Goal: Information Seeking & Learning: Learn about a topic

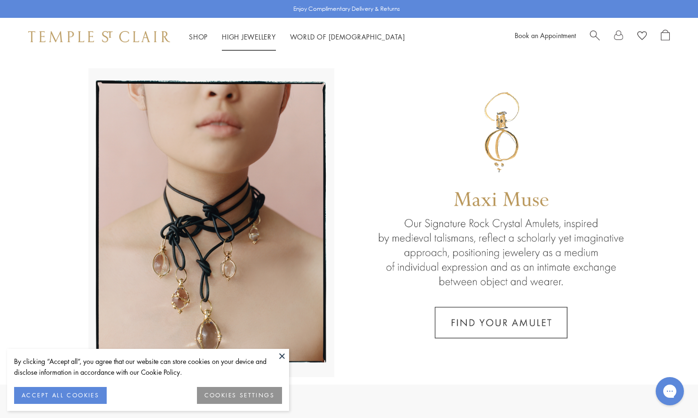
click at [246, 40] on li "High Jewellery High Jewellery" at bounding box center [249, 37] width 54 height 12
click at [263, 31] on li "High Jewellery High Jewellery" at bounding box center [249, 37] width 54 height 12
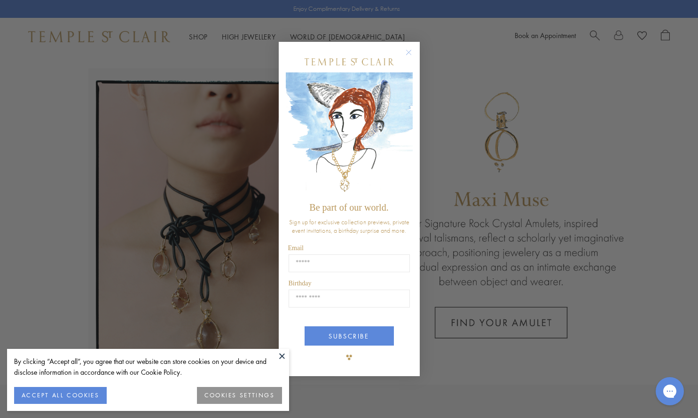
click at [298, 294] on input "Birthday" at bounding box center [349, 299] width 121 height 18
click at [407, 55] on circle "Close dialog" at bounding box center [408, 52] width 11 height 11
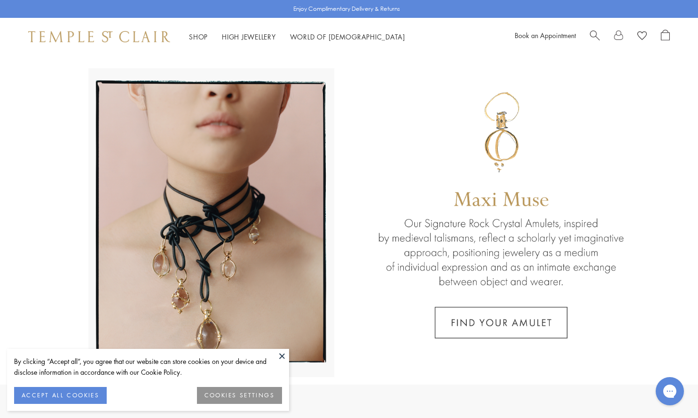
click at [279, 358] on button at bounding box center [282, 356] width 14 height 14
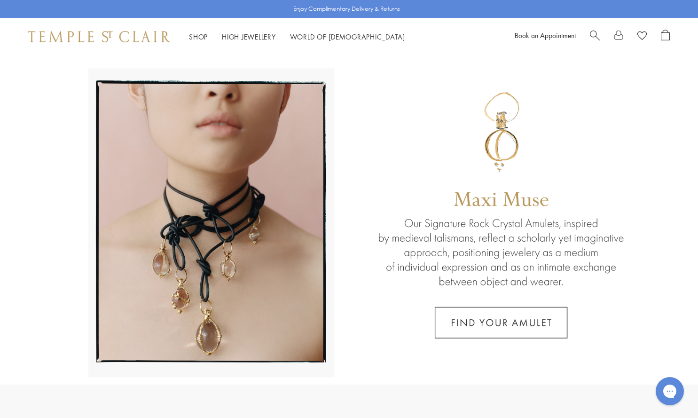
click at [253, 44] on div "Shop Shop Categories Amulets Pendants & Charms Lockets Chains & Leather Cords E…" at bounding box center [349, 37] width 698 height 38
click at [267, 38] on link "High Jewellery High Jewellery" at bounding box center [249, 36] width 54 height 9
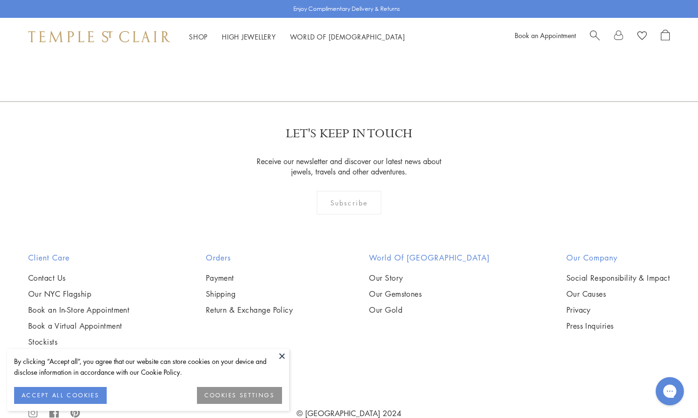
scroll to position [824, 0]
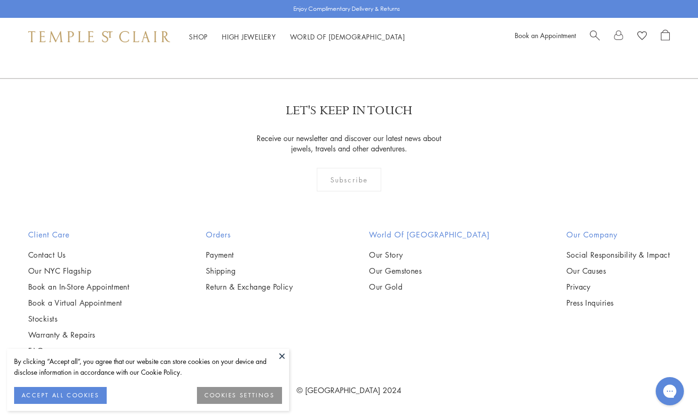
click at [437, 267] on link "Our Gemstones" at bounding box center [429, 271] width 121 height 10
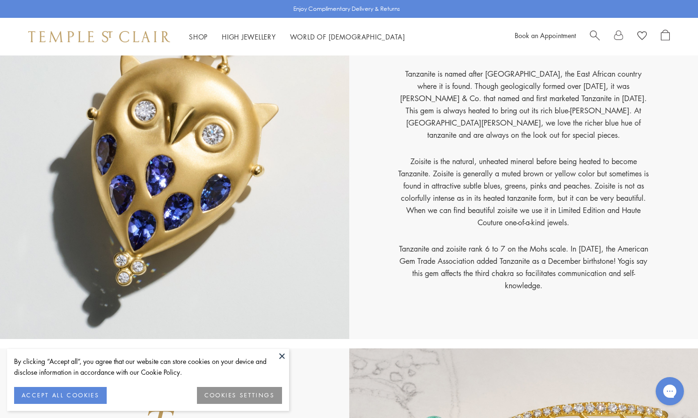
scroll to position [9528, 0]
